Goal: Information Seeking & Learning: Learn about a topic

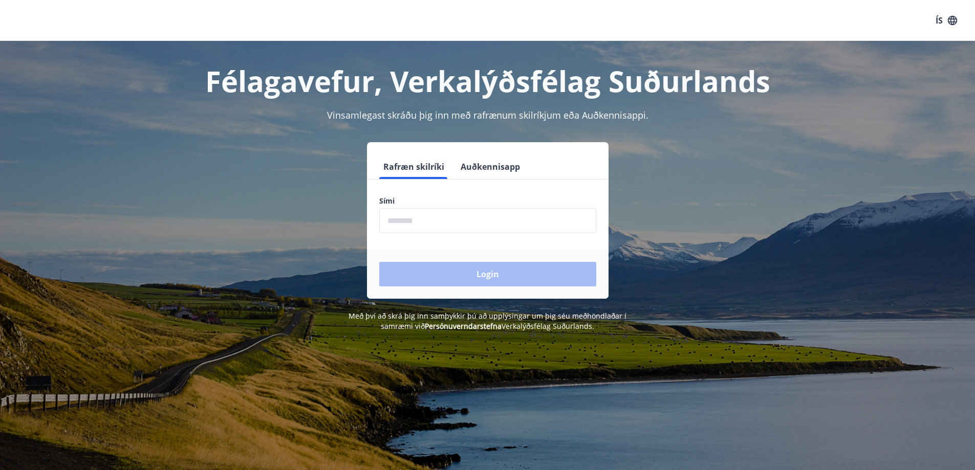
click at [462, 215] on input "phone" at bounding box center [487, 220] width 217 height 25
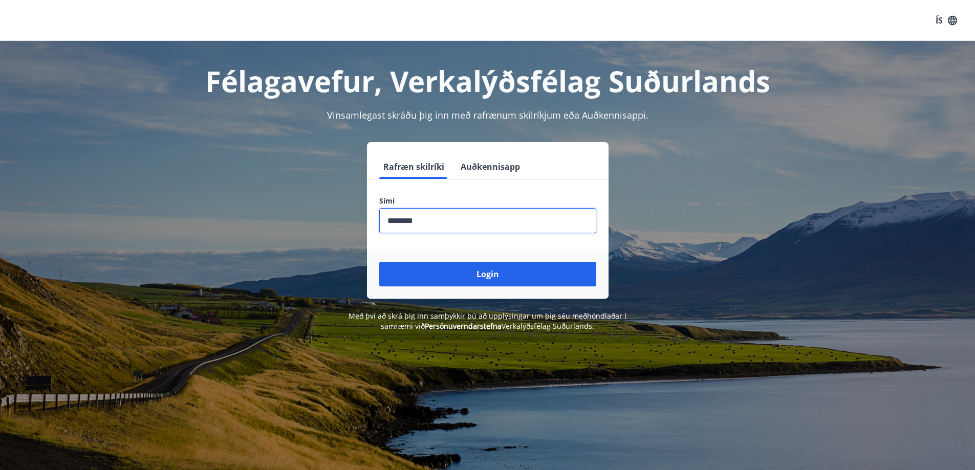
type input "********"
click at [379, 262] on button "Login" at bounding box center [487, 274] width 217 height 25
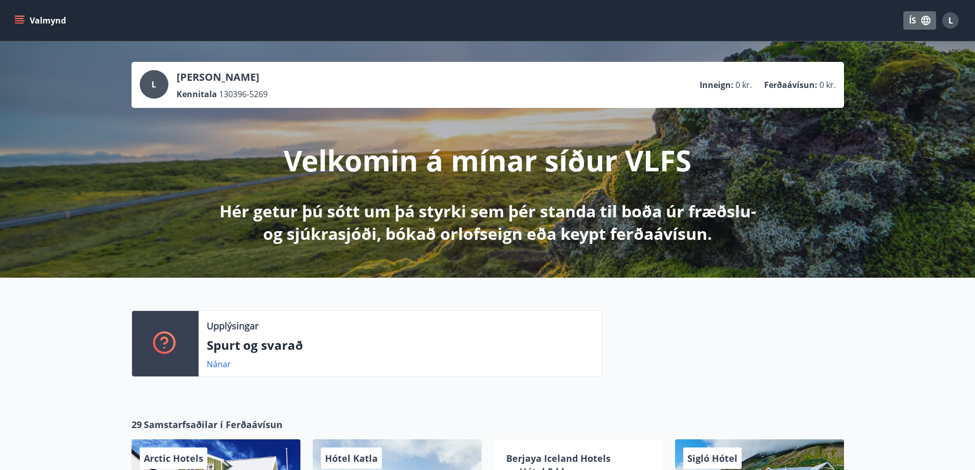
click at [913, 21] on button "ÍS" at bounding box center [919, 20] width 33 height 18
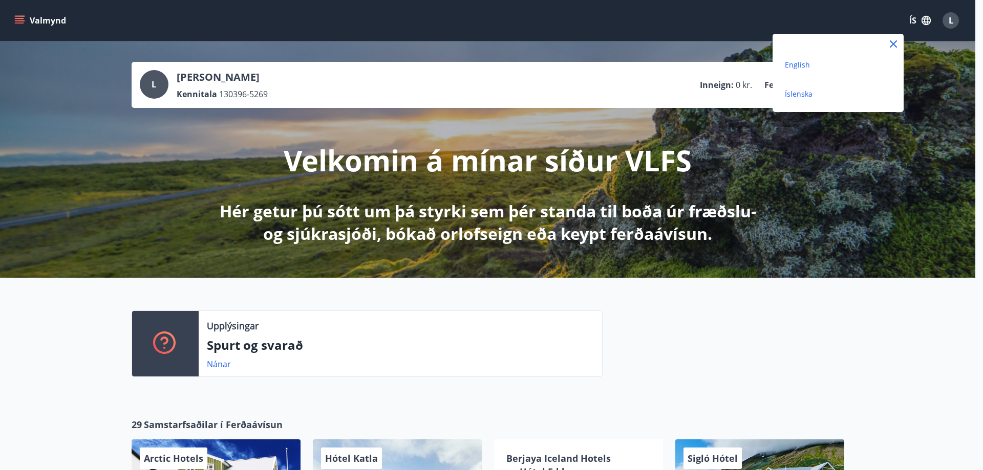
click at [806, 66] on span "English" at bounding box center [797, 65] width 25 height 10
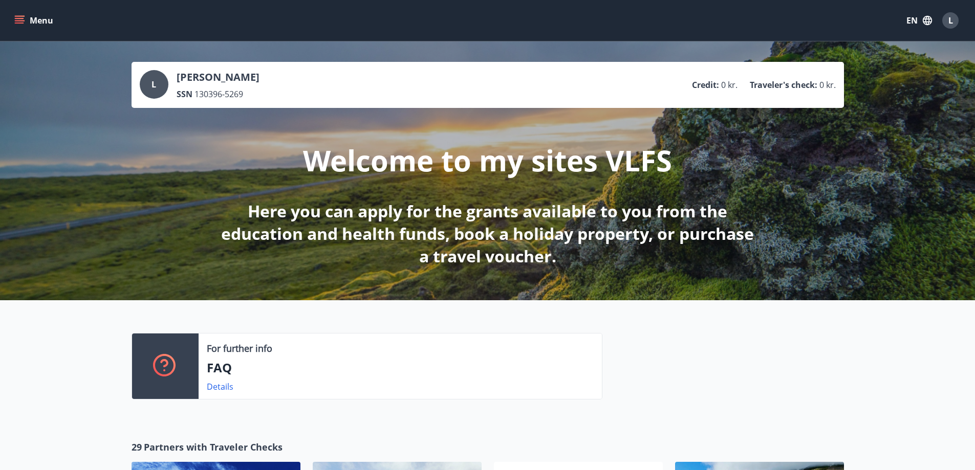
click at [17, 26] on button "Menu" at bounding box center [34, 20] width 45 height 18
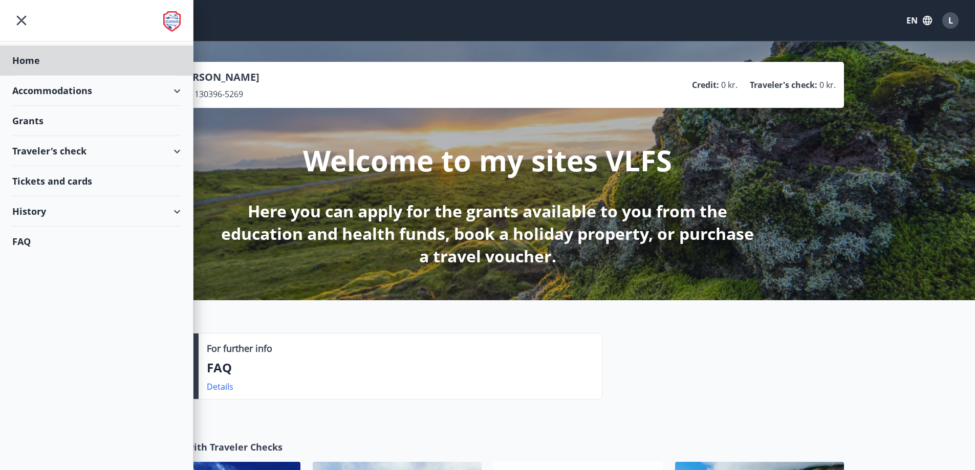
click at [59, 76] on div "Grants" at bounding box center [96, 61] width 168 height 30
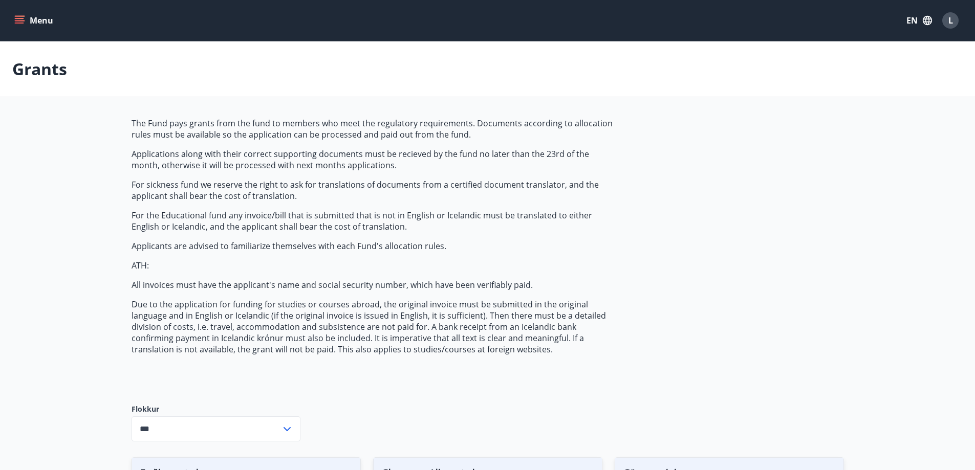
type input "***"
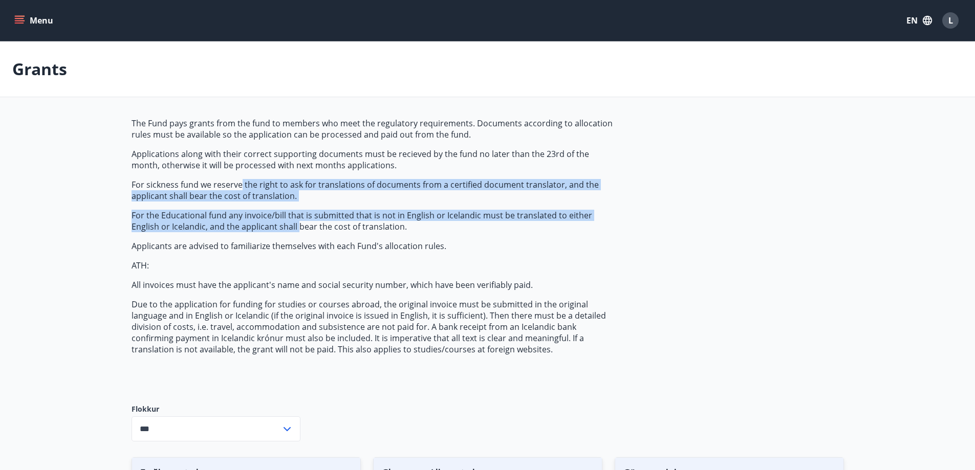
drag, startPoint x: 242, startPoint y: 180, endPoint x: 267, endPoint y: 224, distance: 50.7
click at [267, 224] on span "The Fund pays grants from the fund to members who meet the regulatory requireme…" at bounding box center [373, 236] width 483 height 237
click at [267, 224] on p "For the Educational fund any invoice/bill that is submitted that is not in Engl…" at bounding box center [373, 221] width 483 height 23
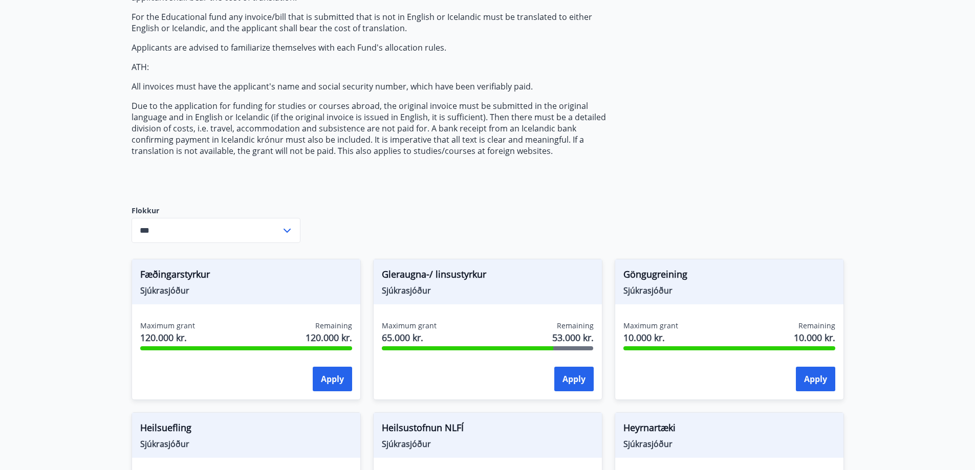
scroll to position [205, 0]
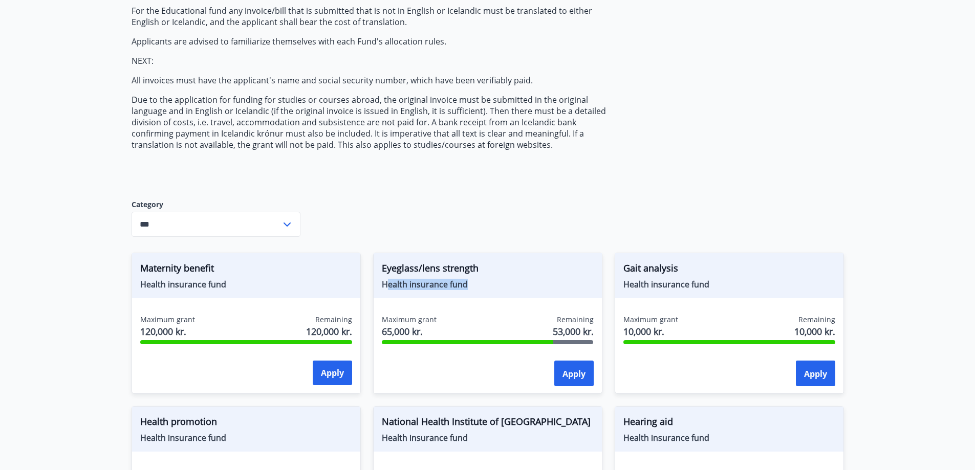
drag, startPoint x: 386, startPoint y: 285, endPoint x: 489, endPoint y: 299, distance: 103.9
click at [489, 299] on div "Eyeglass/lens strength Health insurance fund Maximum grant 65,000 kr. Remaining…" at bounding box center [487, 323] width 229 height 141
drag, startPoint x: 478, startPoint y: 289, endPoint x: 381, endPoint y: 280, distance: 97.1
click at [382, 280] on span "Health insurance fund" at bounding box center [488, 284] width 212 height 11
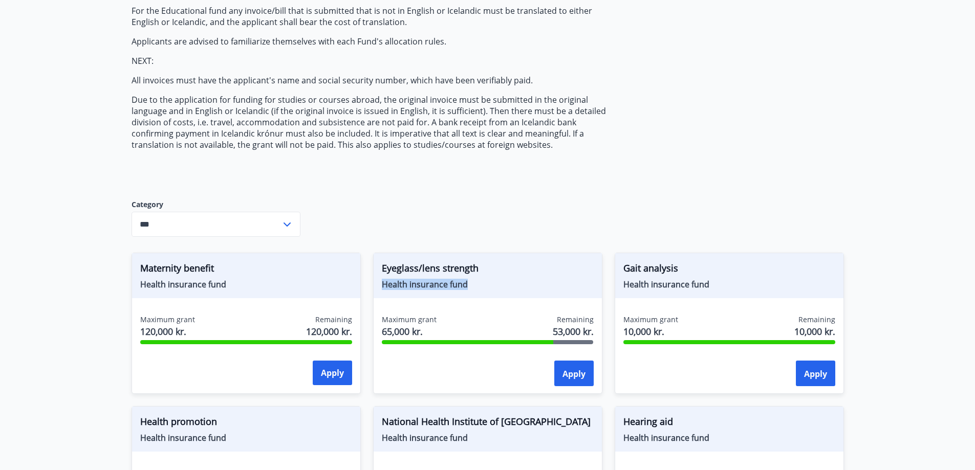
click at [382, 280] on font "Health insurance fund" at bounding box center [425, 284] width 86 height 11
drag, startPoint x: 381, startPoint y: 280, endPoint x: 523, endPoint y: 293, distance: 142.4
click at [523, 293] on div "Eyeglass/lens strength Health insurance fund" at bounding box center [488, 275] width 228 height 45
drag, startPoint x: 463, startPoint y: 283, endPoint x: 434, endPoint y: 282, distance: 29.7
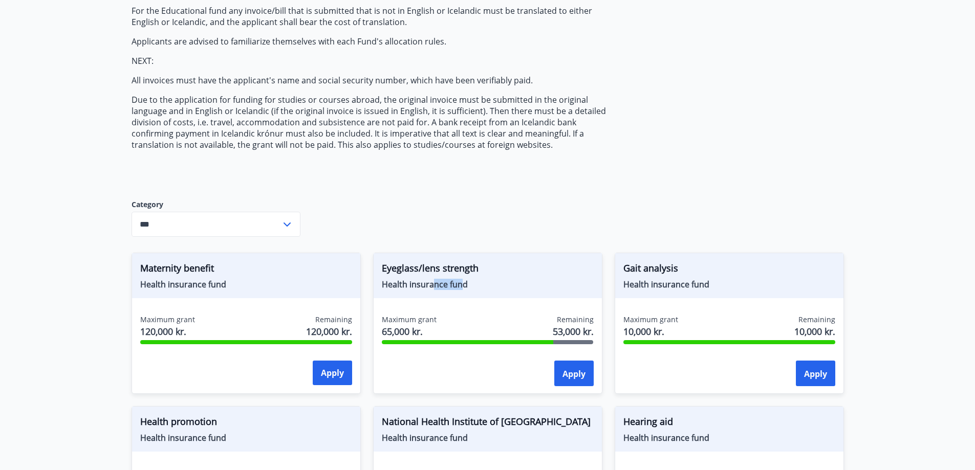
click at [434, 282] on font "Health insurance fund" at bounding box center [425, 284] width 86 height 11
drag, startPoint x: 481, startPoint y: 286, endPoint x: 385, endPoint y: 280, distance: 95.9
click at [385, 280] on span "Health insurance fund" at bounding box center [488, 284] width 212 height 11
click at [385, 280] on font "Health insurance fund" at bounding box center [425, 284] width 86 height 11
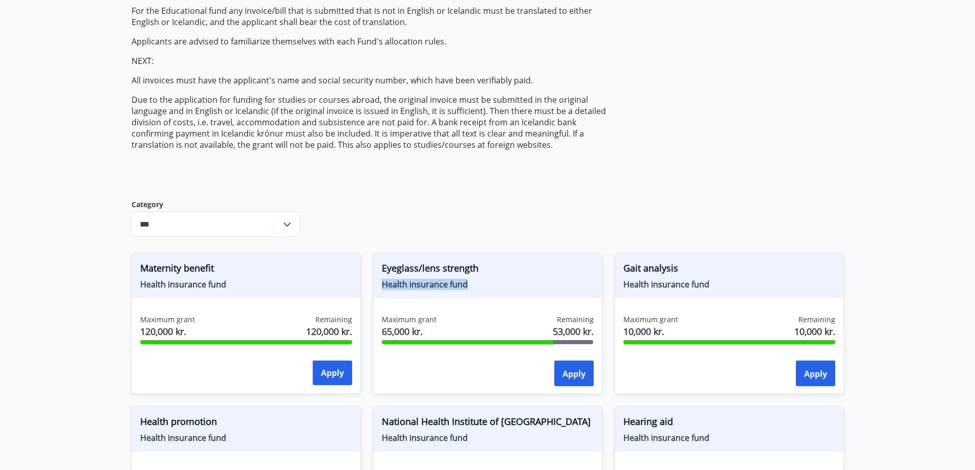
drag, startPoint x: 382, startPoint y: 283, endPoint x: 474, endPoint y: 291, distance: 92.5
click at [474, 291] on div "Eyeglass/lens strength Health insurance fund" at bounding box center [488, 275] width 228 height 45
drag, startPoint x: 476, startPoint y: 288, endPoint x: 383, endPoint y: 283, distance: 93.3
click at [383, 283] on span "Health insurance fund" at bounding box center [488, 284] width 212 height 11
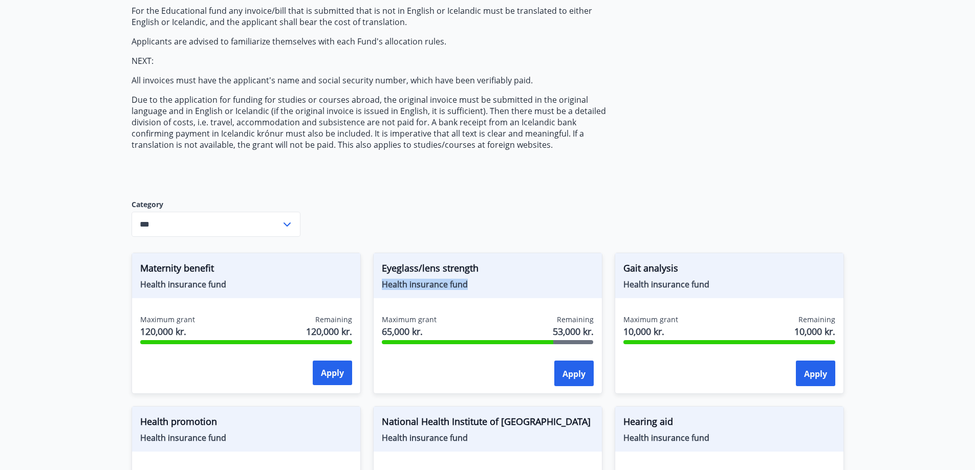
click at [383, 283] on font "Health insurance fund" at bounding box center [425, 284] width 86 height 11
drag, startPoint x: 382, startPoint y: 283, endPoint x: 483, endPoint y: 290, distance: 100.5
click at [483, 290] on span "Health insurance fund" at bounding box center [488, 284] width 212 height 11
drag, startPoint x: 451, startPoint y: 286, endPoint x: 384, endPoint y: 280, distance: 67.3
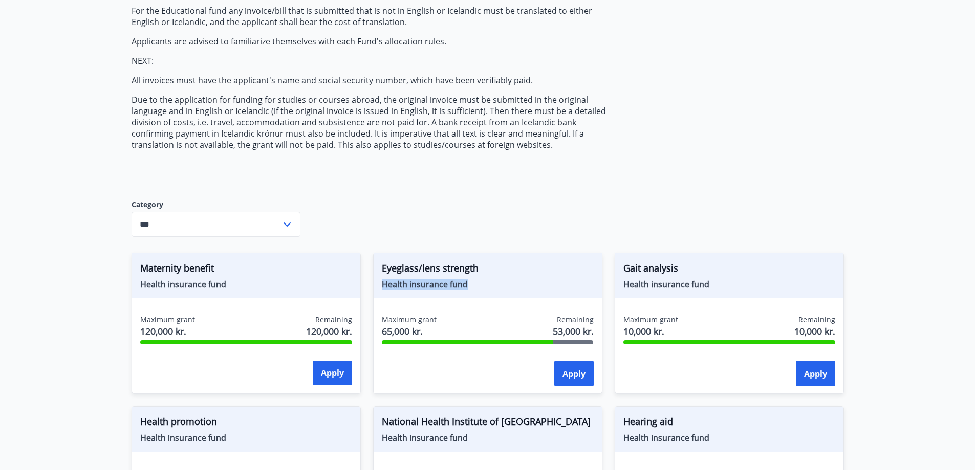
click at [384, 280] on span "Health insurance fund" at bounding box center [488, 284] width 212 height 11
click at [383, 280] on font "Health insurance fund" at bounding box center [425, 284] width 86 height 11
click at [382, 284] on font "Health insurance fund" at bounding box center [425, 284] width 86 height 11
drag, startPoint x: 382, startPoint y: 286, endPoint x: 474, endPoint y: 292, distance: 92.8
click at [474, 292] on div "Eyeglass/lens strength Health insurance fund" at bounding box center [488, 275] width 228 height 45
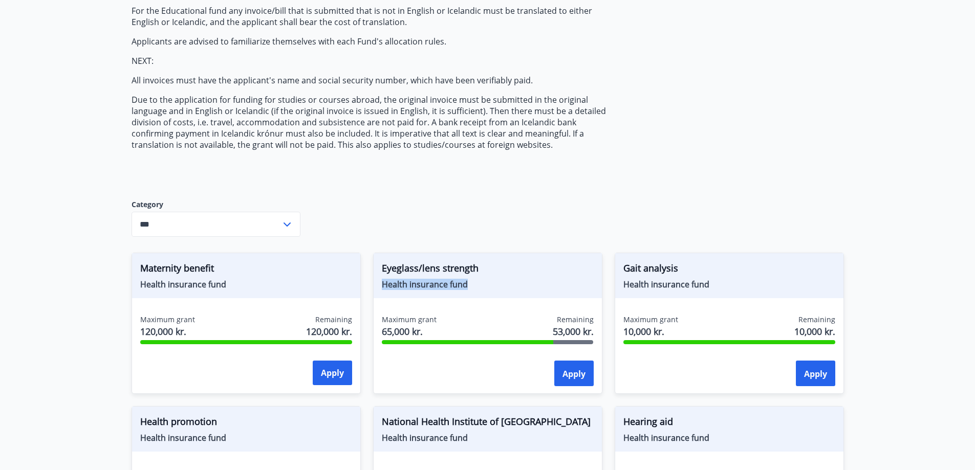
click at [474, 292] on div "Eyeglass/lens strength Health insurance fund" at bounding box center [488, 275] width 228 height 45
drag, startPoint x: 475, startPoint y: 291, endPoint x: 391, endPoint y: 279, distance: 85.2
click at [391, 279] on div "Eyeglass/lens strength Health insurance fund" at bounding box center [488, 275] width 228 height 45
click at [391, 279] on font "Health insurance fund" at bounding box center [425, 284] width 86 height 11
drag, startPoint x: 383, startPoint y: 284, endPoint x: 469, endPoint y: 291, distance: 86.2
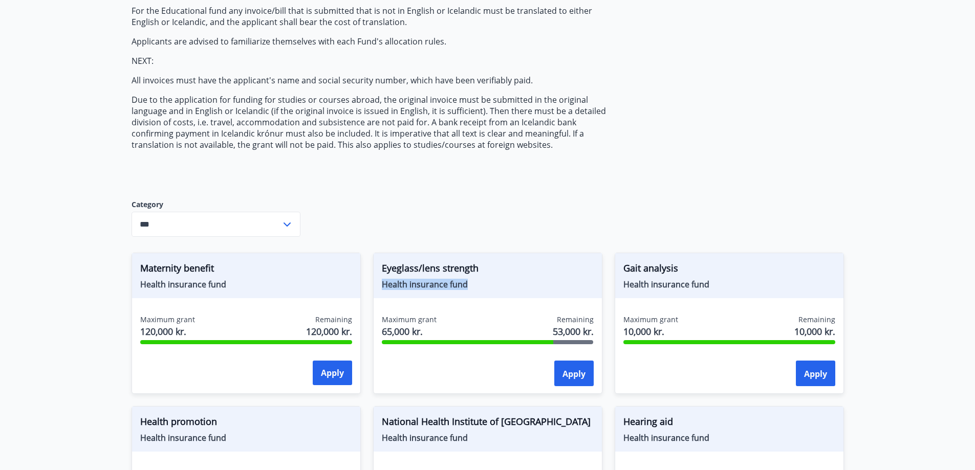
click at [469, 291] on div "Eyeglass/lens strength Health insurance fund" at bounding box center [488, 275] width 228 height 45
drag, startPoint x: 141, startPoint y: 284, endPoint x: 219, endPoint y: 286, distance: 78.4
click at [219, 286] on font "Health insurance fund" at bounding box center [183, 284] width 86 height 11
click at [220, 287] on font "Health insurance fund" at bounding box center [183, 284] width 86 height 11
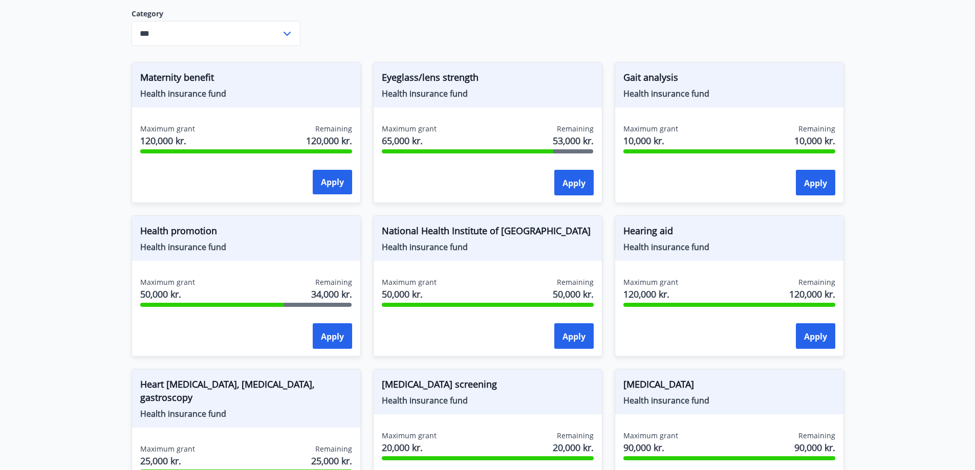
scroll to position [409, 0]
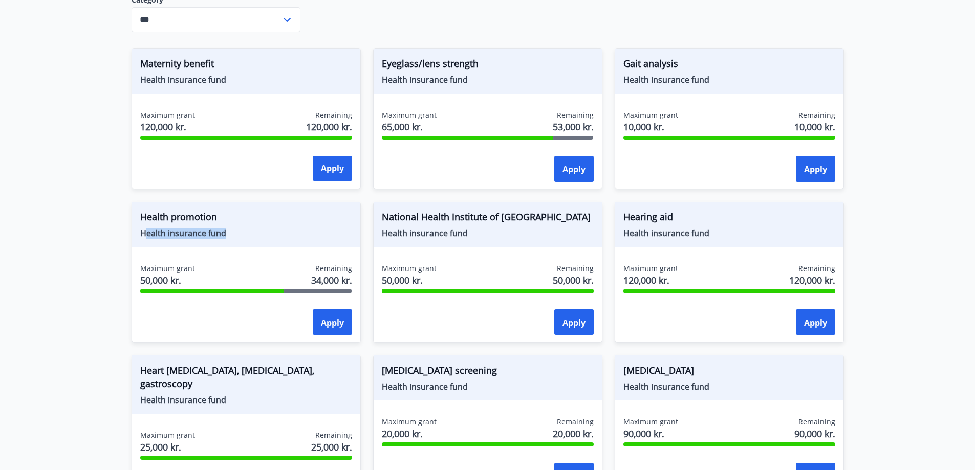
drag, startPoint x: 143, startPoint y: 236, endPoint x: 248, endPoint y: 243, distance: 104.6
click at [248, 243] on div "Health promotion Health insurance fund" at bounding box center [246, 224] width 228 height 45
drag, startPoint x: 384, startPoint y: 233, endPoint x: 479, endPoint y: 239, distance: 94.8
click at [479, 239] on span "Health insurance fund" at bounding box center [488, 233] width 212 height 11
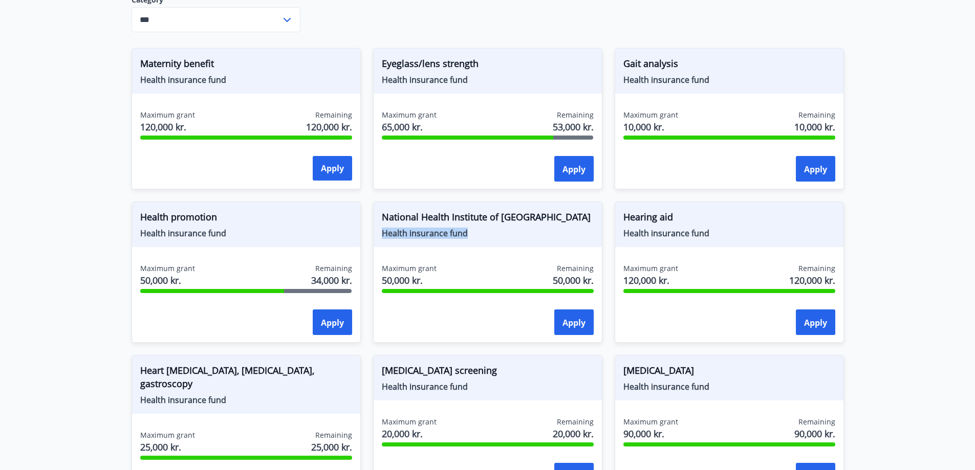
click at [479, 239] on div "National Health Institute of Iceland Health insurance fund" at bounding box center [488, 224] width 228 height 45
drag, startPoint x: 401, startPoint y: 236, endPoint x: 365, endPoint y: 236, distance: 35.8
click at [365, 236] on div "National Health Institute of Iceland Health insurance fund Maximum grant 50,000…" at bounding box center [482, 266] width 242 height 154
drag, startPoint x: 380, startPoint y: 234, endPoint x: 476, endPoint y: 233, distance: 96.2
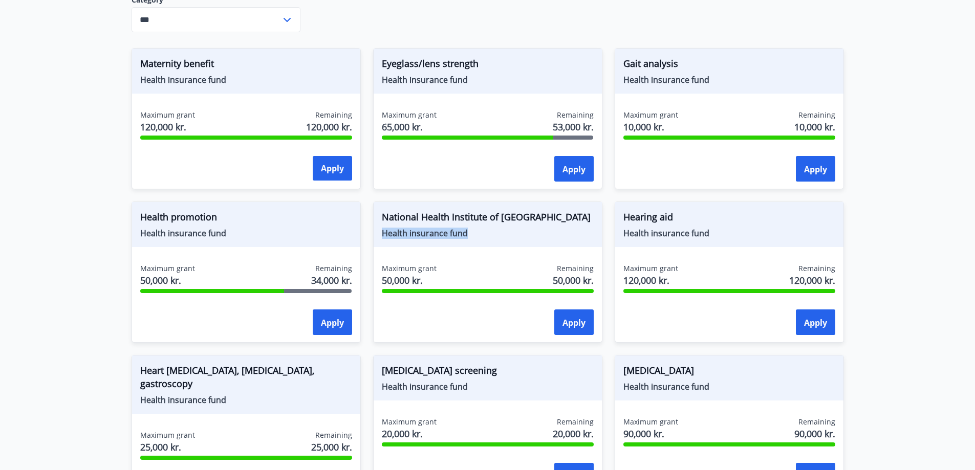
click at [476, 233] on div "National Health Institute of Iceland Health insurance fund" at bounding box center [488, 224] width 228 height 45
click at [476, 233] on span "Health insurance fund" at bounding box center [488, 233] width 212 height 11
drag, startPoint x: 476, startPoint y: 233, endPoint x: 375, endPoint y: 235, distance: 101.4
click at [375, 235] on div "National Health Institute of Iceland Health insurance fund" at bounding box center [488, 224] width 228 height 45
click at [383, 236] on font "Health insurance fund" at bounding box center [425, 233] width 86 height 11
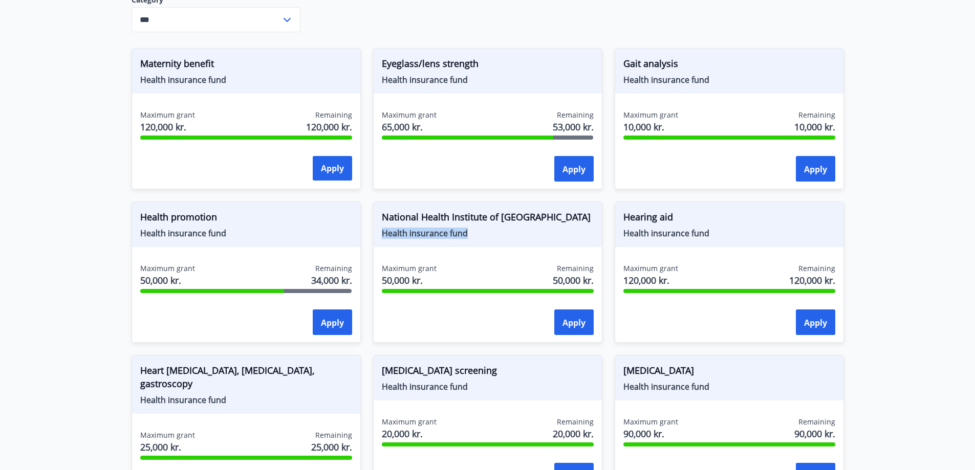
drag, startPoint x: 382, startPoint y: 234, endPoint x: 476, endPoint y: 237, distance: 93.7
click at [476, 237] on span "Health insurance fund" at bounding box center [488, 233] width 212 height 11
drag, startPoint x: 383, startPoint y: 232, endPoint x: 468, endPoint y: 234, distance: 85.5
click at [468, 234] on span "Health insurance fund" at bounding box center [488, 233] width 212 height 11
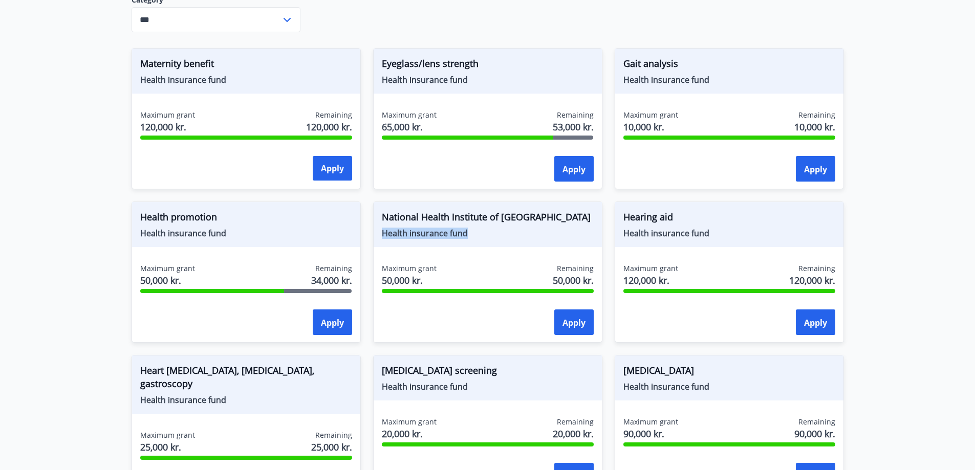
click at [468, 234] on span "Health insurance fund" at bounding box center [488, 233] width 212 height 11
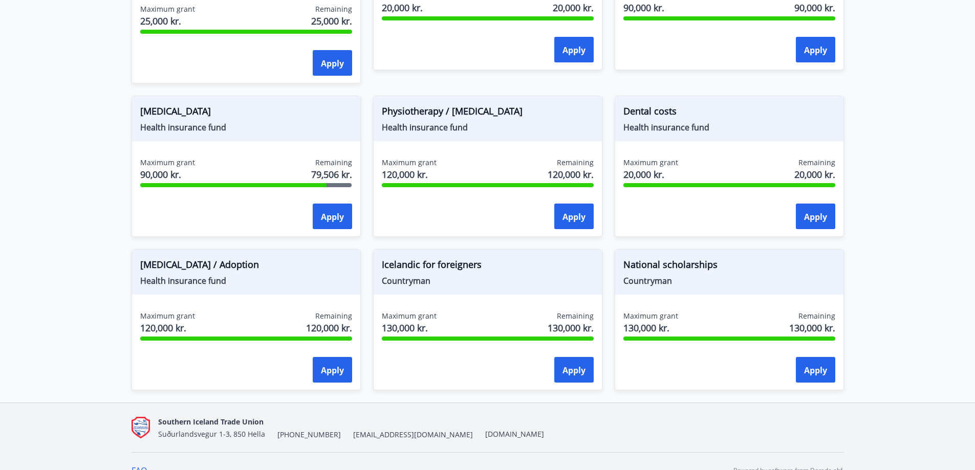
scroll to position [841, 0]
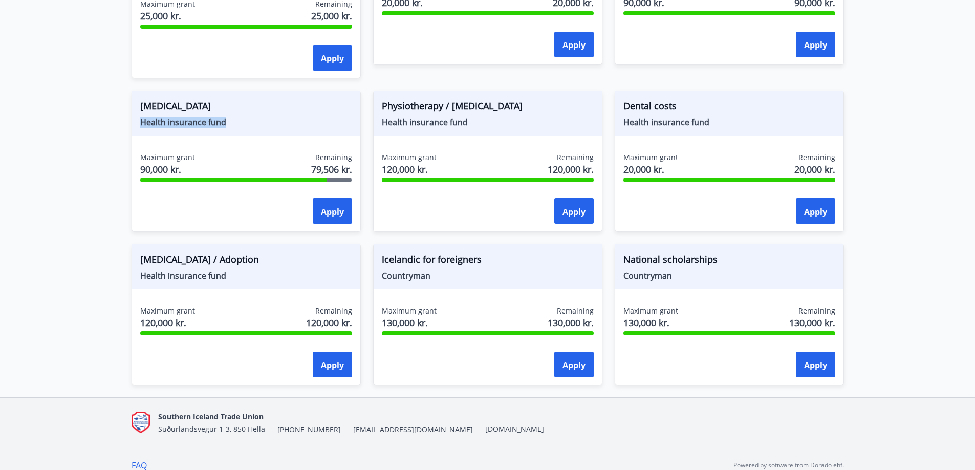
drag, startPoint x: 143, startPoint y: 107, endPoint x: 223, endPoint y: 117, distance: 80.9
click at [223, 117] on div "[MEDICAL_DATA] Health insurance fund" at bounding box center [246, 113] width 228 height 45
drag, startPoint x: 384, startPoint y: 298, endPoint x: 594, endPoint y: 313, distance: 210.4
click at [594, 313] on div "Maximum grant 130,000 kr. Remaining 130,000 kr. Apply" at bounding box center [488, 343] width 228 height 75
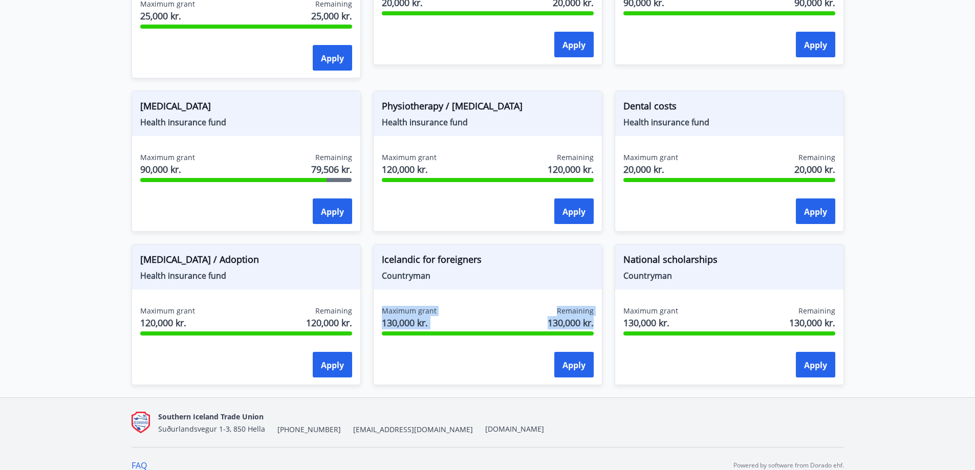
click at [594, 313] on div "Maximum grant 130,000 kr. Remaining 130,000 kr. Apply" at bounding box center [488, 343] width 228 height 75
drag, startPoint x: 594, startPoint y: 312, endPoint x: 381, endPoint y: 287, distance: 213.9
click at [381, 287] on div "Icelandic for foreigners Countryman Maximum grant 130,000 kr. Remaining 130,000…" at bounding box center [487, 314] width 229 height 141
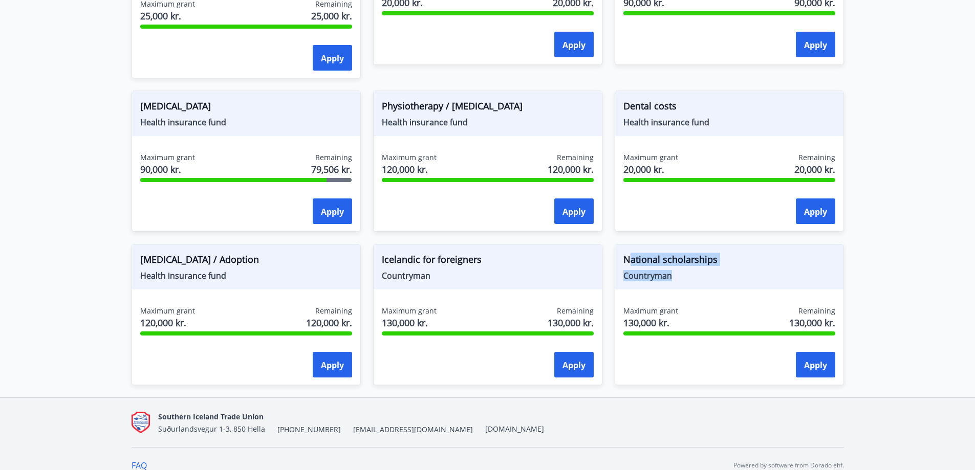
drag, startPoint x: 627, startPoint y: 246, endPoint x: 693, endPoint y: 264, distance: 67.3
click at [693, 264] on div "National scholarships Countryman" at bounding box center [729, 267] width 228 height 45
click at [693, 270] on span "Countryman" at bounding box center [729, 275] width 212 height 11
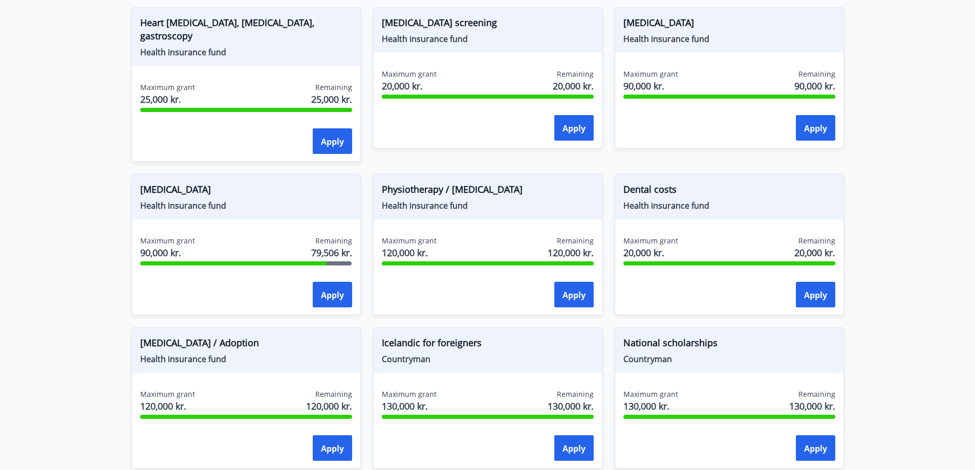
scroll to position [755, 0]
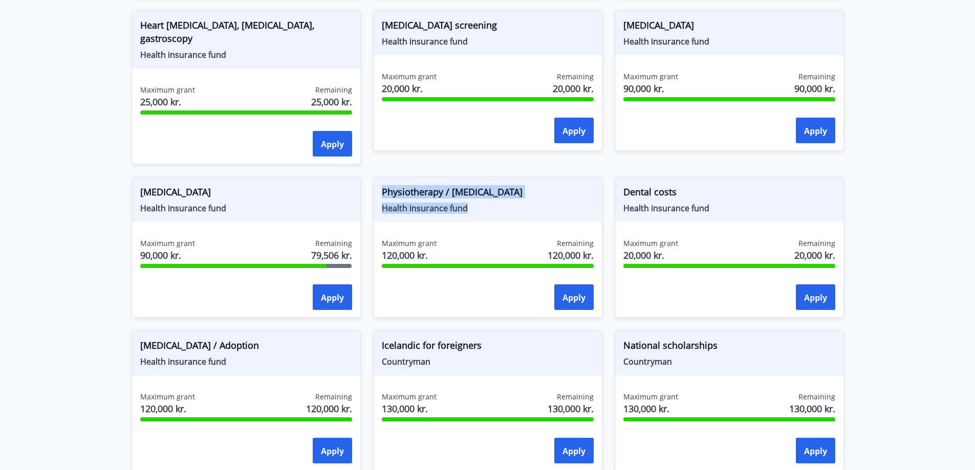
drag, startPoint x: 382, startPoint y: 177, endPoint x: 505, endPoint y: 194, distance: 124.6
click at [505, 194] on div "Physiotherapy / [MEDICAL_DATA] Health insurance fund" at bounding box center [488, 199] width 228 height 45
click at [505, 203] on span "Health insurance fund" at bounding box center [488, 208] width 212 height 11
drag, startPoint x: 465, startPoint y: 199, endPoint x: 376, endPoint y: 179, distance: 90.8
click at [376, 179] on div "Physiotherapy / [MEDICAL_DATA] Health insurance fund" at bounding box center [488, 199] width 228 height 45
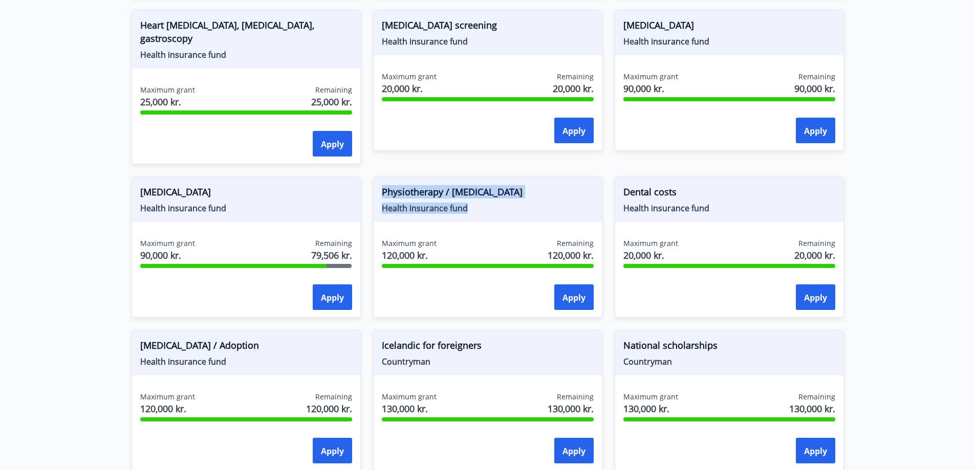
click at [376, 179] on div "Physiotherapy / [MEDICAL_DATA] Health insurance fund" at bounding box center [488, 199] width 228 height 45
drag, startPoint x: 381, startPoint y: 178, endPoint x: 490, endPoint y: 205, distance: 112.3
click at [490, 205] on div "Physiotherapy / [MEDICAL_DATA] Health insurance fund" at bounding box center [488, 199] width 228 height 45
drag, startPoint x: 405, startPoint y: 192, endPoint x: 369, endPoint y: 175, distance: 40.1
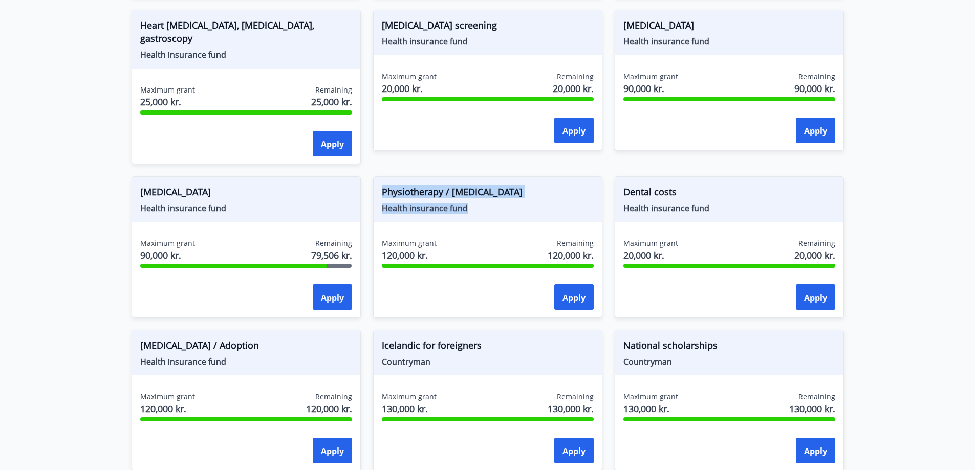
click at [369, 175] on div "Physiotherapy / [MEDICAL_DATA] Health insurance fund Maximum grant 120,000 kr. …" at bounding box center [482, 241] width 242 height 154
drag, startPoint x: 373, startPoint y: 175, endPoint x: 486, endPoint y: 202, distance: 116.8
click at [486, 202] on div "Physiotherapy / [MEDICAL_DATA] Health insurance fund Maximum grant 120,000 kr. …" at bounding box center [487, 247] width 229 height 141
click at [486, 202] on div "Physiotherapy / [MEDICAL_DATA] Health insurance fund" at bounding box center [488, 199] width 228 height 45
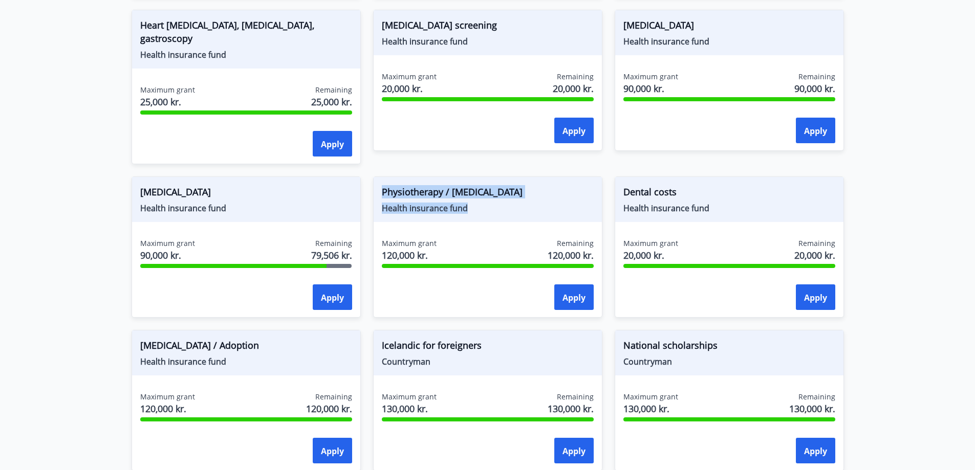
drag, startPoint x: 394, startPoint y: 190, endPoint x: 384, endPoint y: 187, distance: 10.2
click at [384, 187] on div "Physiotherapy / [MEDICAL_DATA] Health insurance fund" at bounding box center [488, 199] width 228 height 45
click at [384, 187] on span "Physiotherapy / [MEDICAL_DATA]" at bounding box center [488, 193] width 212 height 17
drag, startPoint x: 382, startPoint y: 191, endPoint x: 478, endPoint y: 199, distance: 96.5
click at [478, 203] on span "Health insurance fund" at bounding box center [488, 208] width 212 height 11
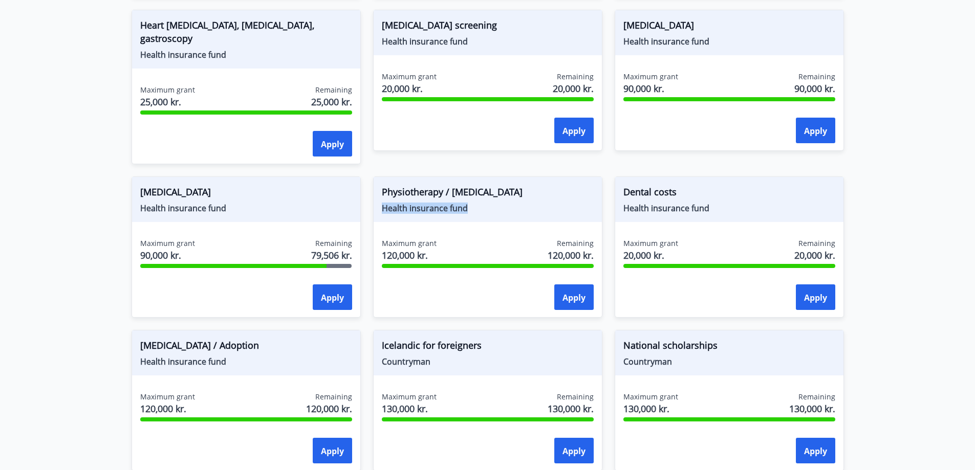
click at [478, 203] on span "Health insurance fund" at bounding box center [488, 208] width 212 height 11
drag, startPoint x: 478, startPoint y: 199, endPoint x: 378, endPoint y: 179, distance: 101.8
click at [378, 179] on div "Physiotherapy / [MEDICAL_DATA] Health insurance fund" at bounding box center [488, 199] width 228 height 45
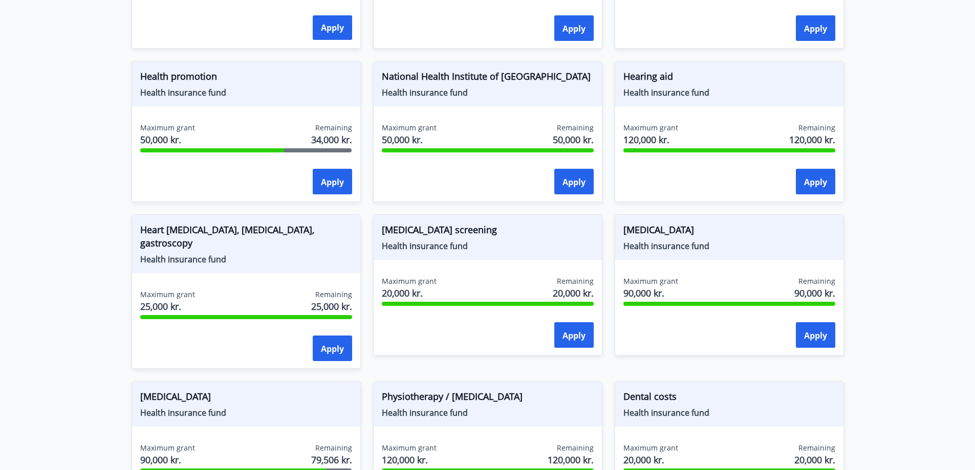
scroll to position [141, 0]
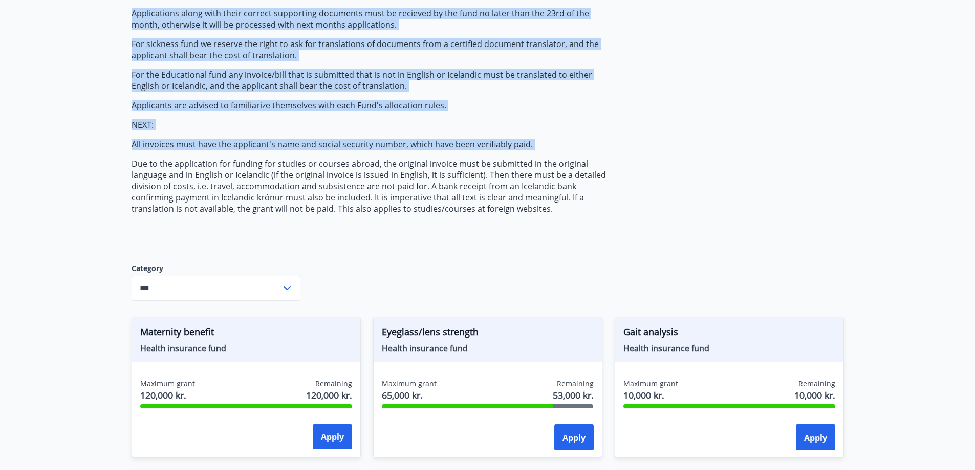
drag, startPoint x: 133, startPoint y: 165, endPoint x: 486, endPoint y: 222, distance: 357.7
click at [486, 222] on div "The Fund pays grants from the fund to members who meet the regulatory requireme…" at bounding box center [373, 112] width 483 height 270
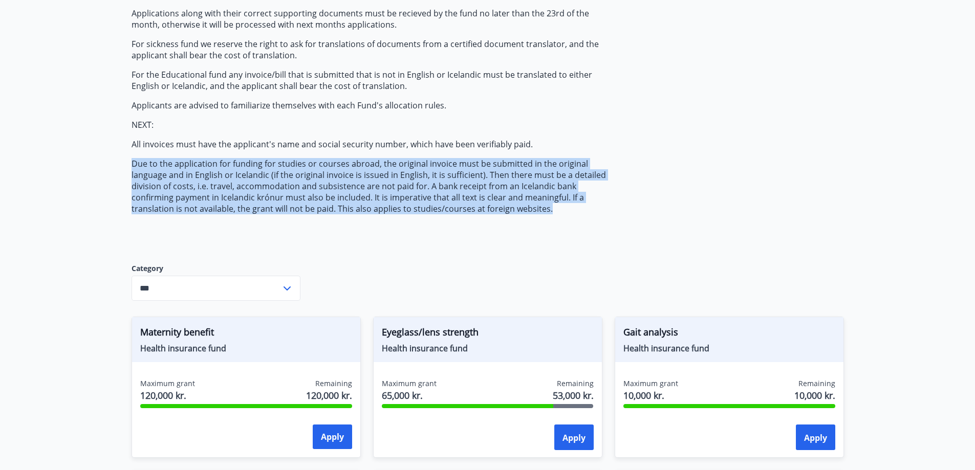
drag, startPoint x: 485, startPoint y: 214, endPoint x: 134, endPoint y: 166, distance: 354.9
click at [134, 166] on p "Due to the application for funding for studies or courses abroad, the original …" at bounding box center [373, 186] width 483 height 56
drag, startPoint x: 208, startPoint y: 182, endPoint x: 472, endPoint y: 209, distance: 264.9
click at [472, 209] on p "Due to the application for funding for studies or courses abroad, the original …" at bounding box center [373, 186] width 483 height 56
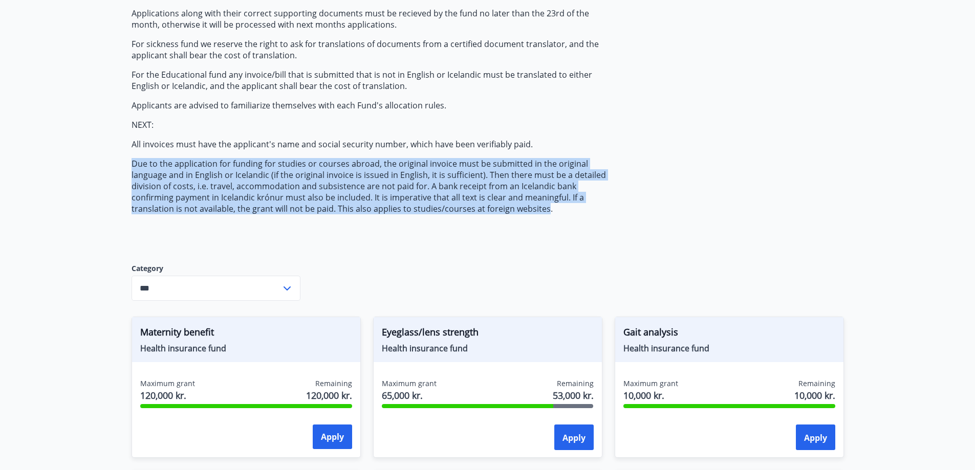
click at [472, 209] on p "Due to the application for funding for studies or courses abroad, the original …" at bounding box center [373, 186] width 483 height 56
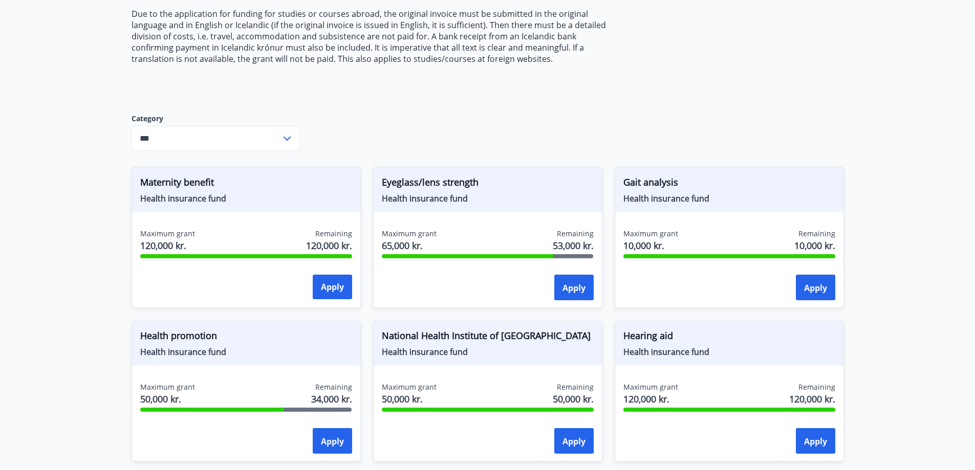
scroll to position [409, 0]
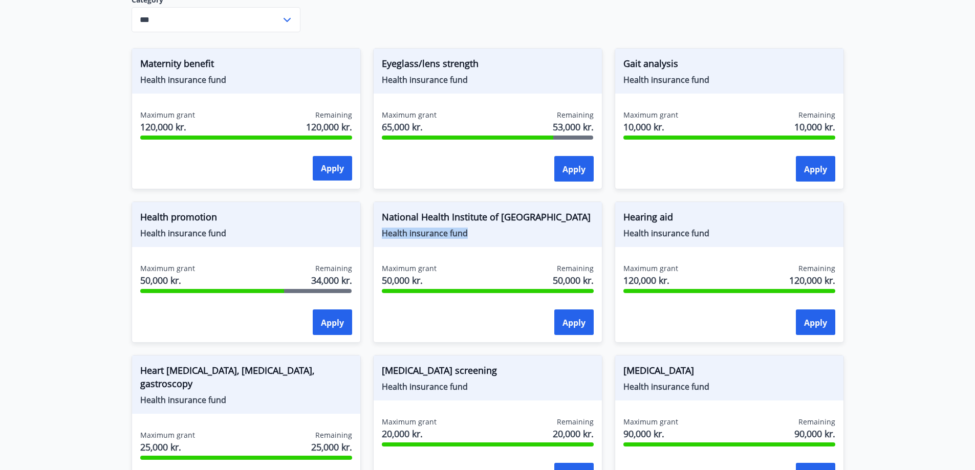
drag, startPoint x: 384, startPoint y: 232, endPoint x: 481, endPoint y: 236, distance: 96.8
click at [481, 236] on span "Health insurance fund" at bounding box center [488, 233] width 212 height 11
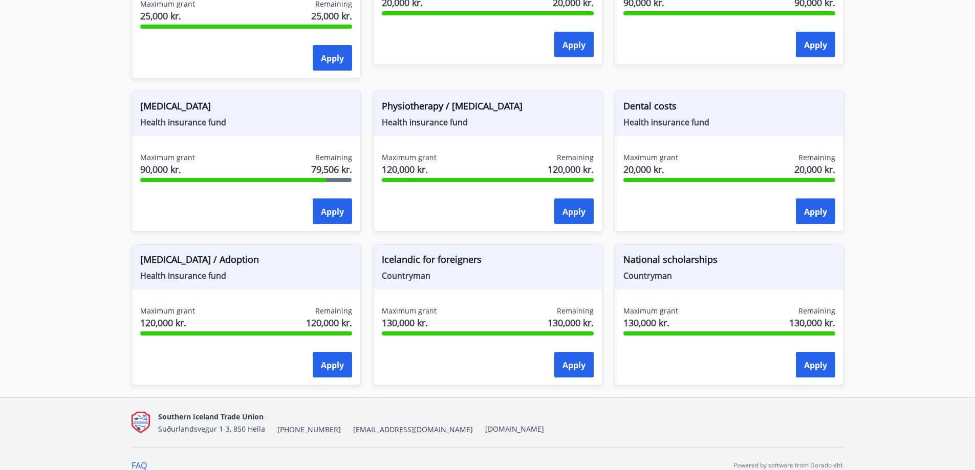
scroll to position [0, 0]
